Goal: Task Accomplishment & Management: Manage account settings

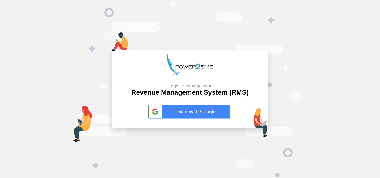
click at [189, 113] on link "Login With Google" at bounding box center [189, 112] width 83 height 14
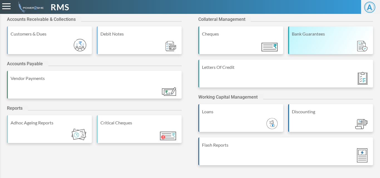
click at [313, 35] on div "Bank Guarantees" at bounding box center [331, 34] width 78 height 7
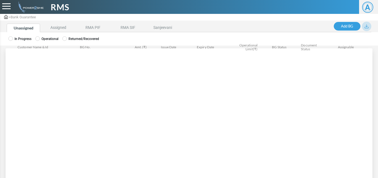
click at [51, 40] on label "Operational" at bounding box center [46, 38] width 23 height 5
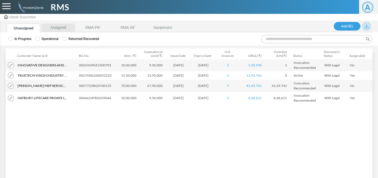
click at [59, 29] on li "Assigned" at bounding box center [57, 28] width 33 height 9
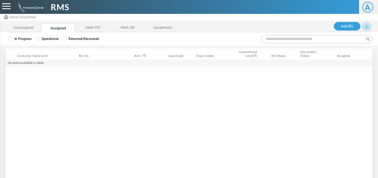
click at [51, 38] on label "Operational" at bounding box center [46, 38] width 23 height 5
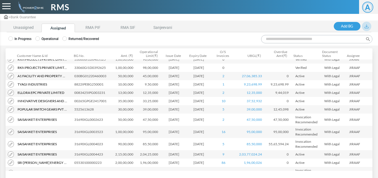
scroll to position [195, 0]
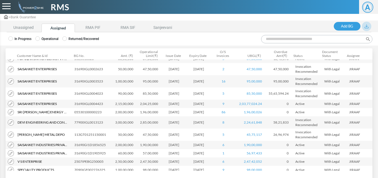
click at [11, 123] on img at bounding box center [11, 123] width 6 height 6
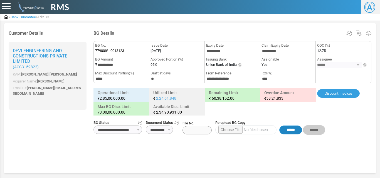
click at [291, 130] on input "******" at bounding box center [290, 130] width 23 height 9
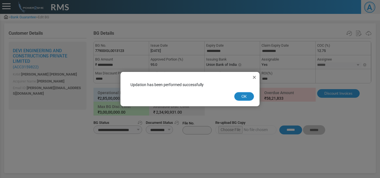
click at [243, 97] on button "OK" at bounding box center [244, 96] width 20 height 9
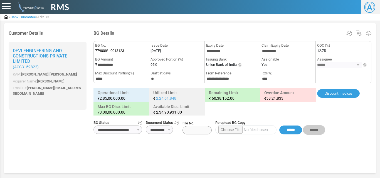
click at [26, 19] on span "Bank Guarantee" at bounding box center [23, 17] width 25 height 4
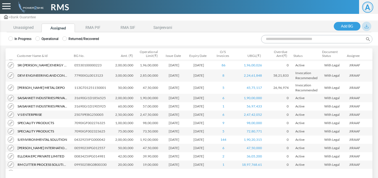
scroll to position [242, 0]
click at [33, 29] on li "Unassigned" at bounding box center [23, 28] width 33 height 9
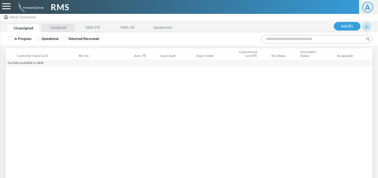
click at [60, 27] on li "Assigned" at bounding box center [57, 28] width 33 height 9
click at [53, 39] on label "Operational" at bounding box center [46, 38] width 23 height 5
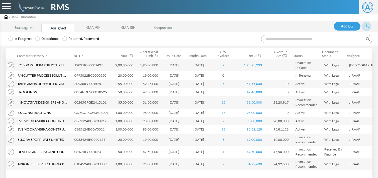
click at [282, 39] on input "Search:" at bounding box center [316, 39] width 111 height 8
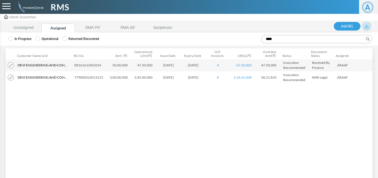
type input "****"
